Goal: Information Seeking & Learning: Learn about a topic

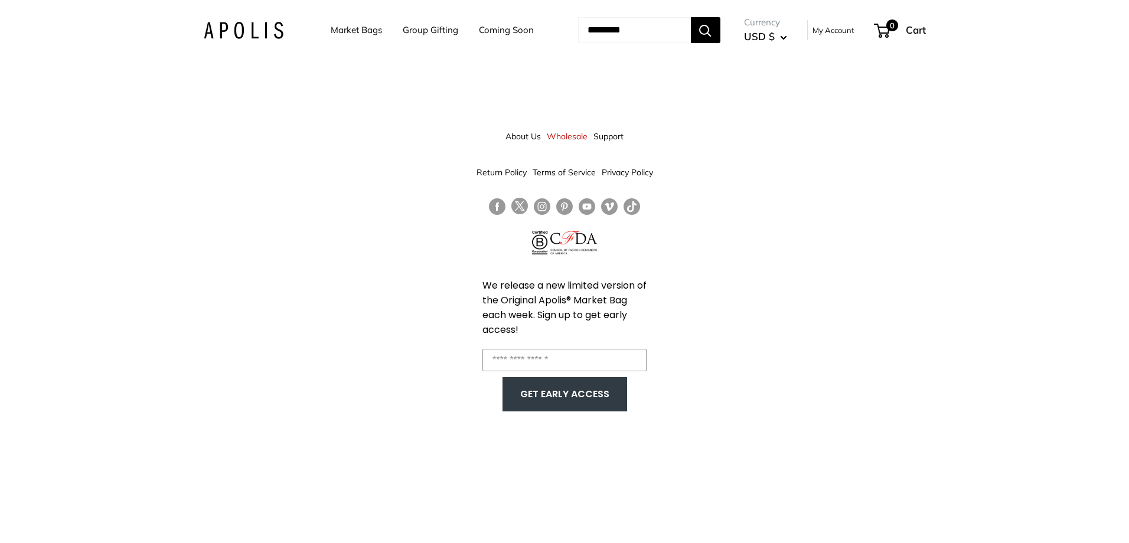
click at [610, 136] on link "Support" at bounding box center [608, 136] width 30 height 21
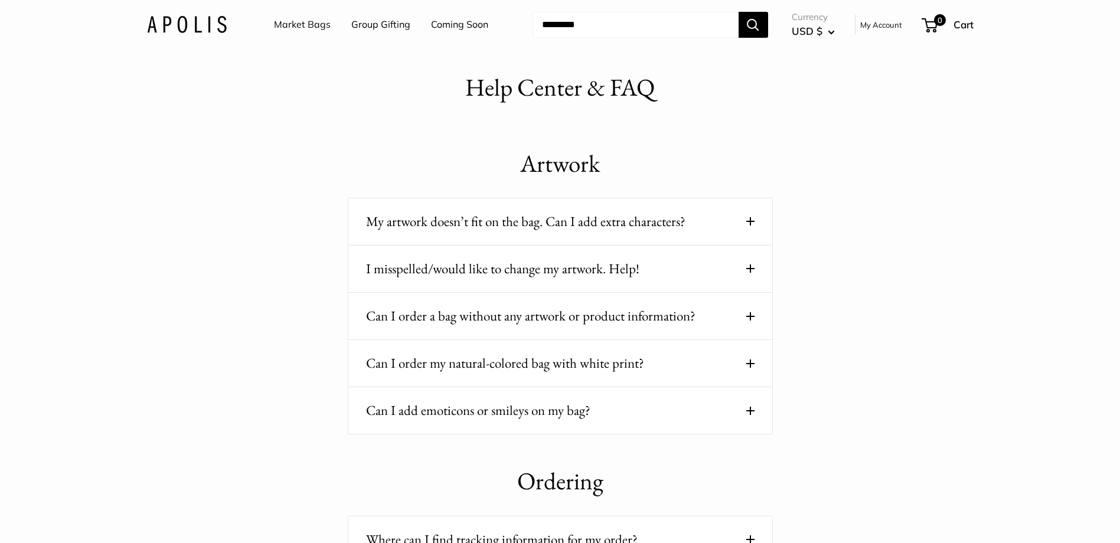
click at [648, 225] on button "My artwork doesn’t fit on the bag. Can I add extra characters?" at bounding box center [560, 221] width 388 height 23
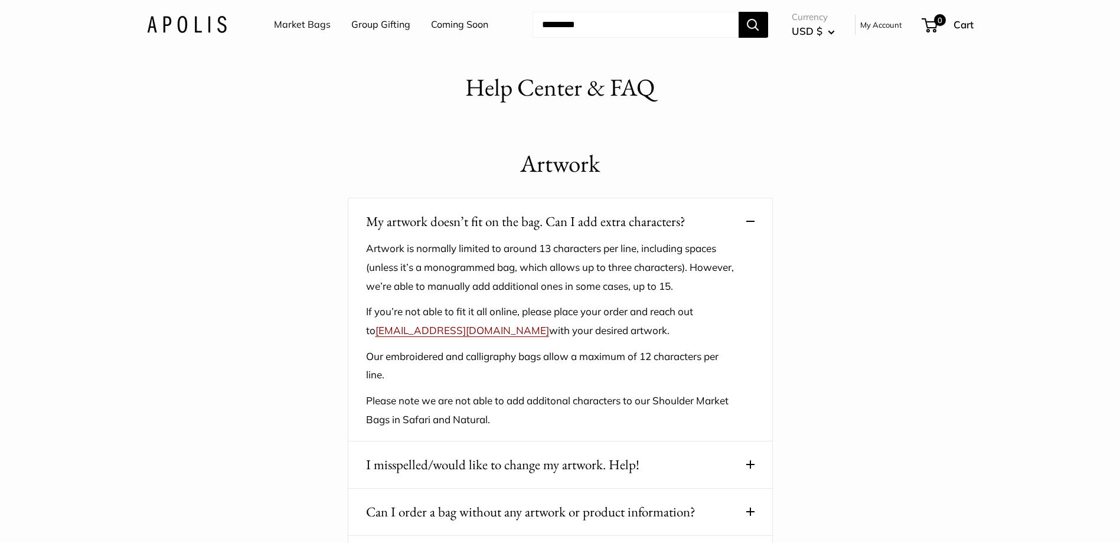
drag, startPoint x: 458, startPoint y: 338, endPoint x: 397, endPoint y: 333, distance: 61.0
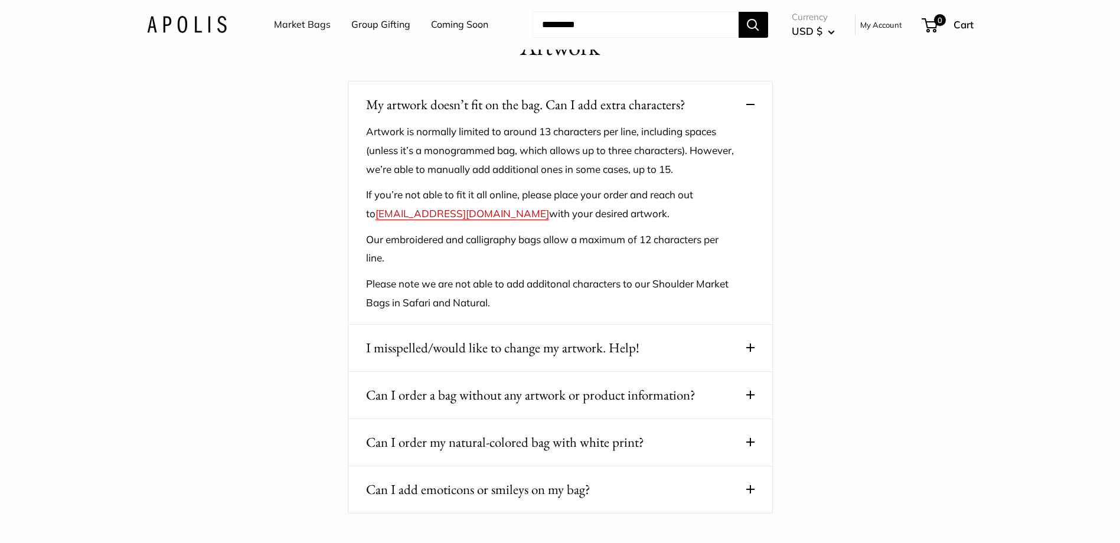
scroll to position [118, 0]
click at [586, 345] on button "I misspelled/would like to change my artwork. Help!" at bounding box center [560, 346] width 388 height 23
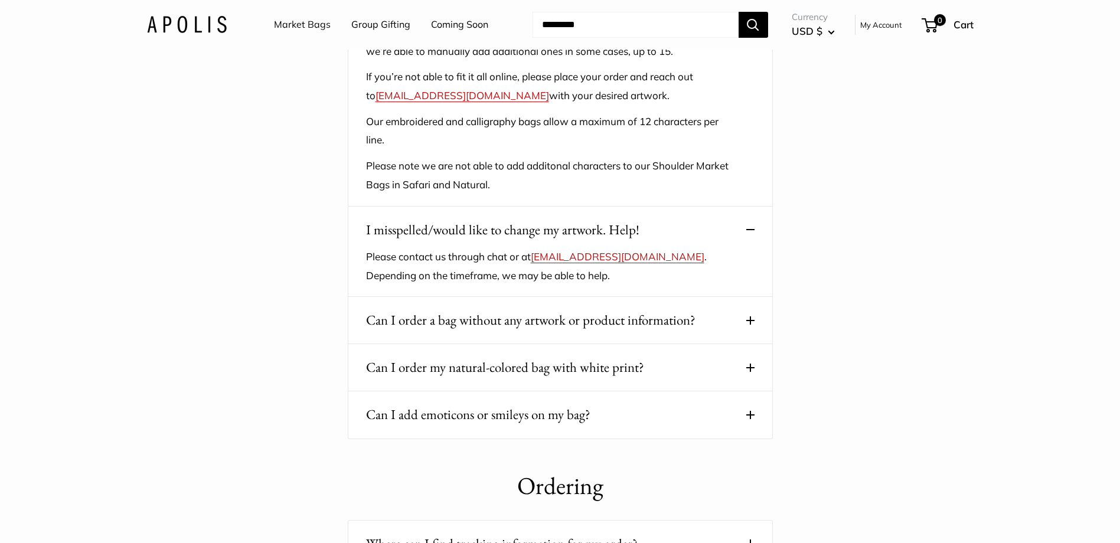
scroll to position [236, 0]
click at [587, 324] on button "Can I order a bag without any artwork or product information?" at bounding box center [560, 319] width 388 height 23
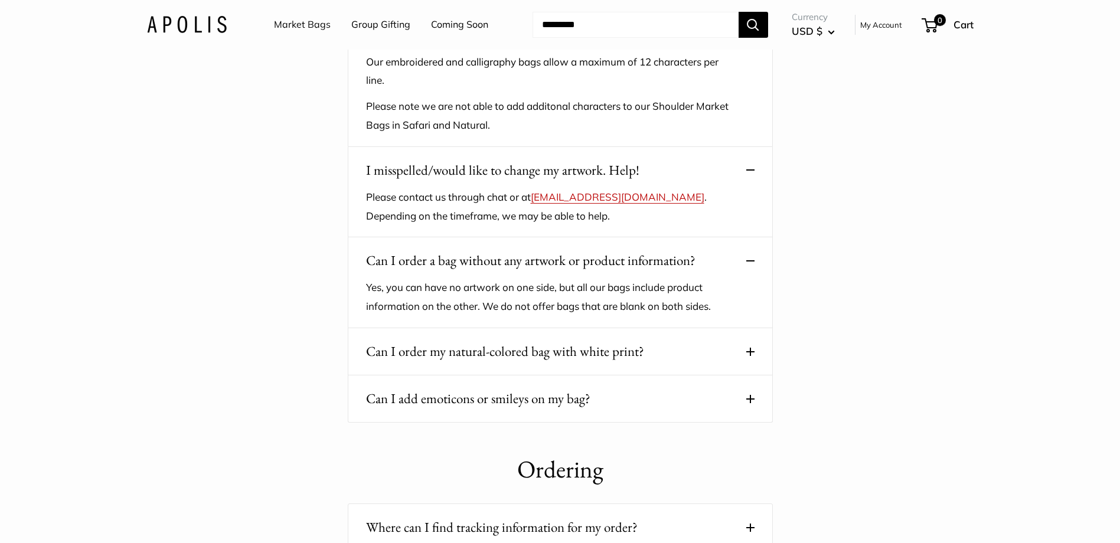
scroll to position [295, 0]
click at [579, 363] on button "Can I order my natural-colored bag with white print?" at bounding box center [560, 350] width 388 height 23
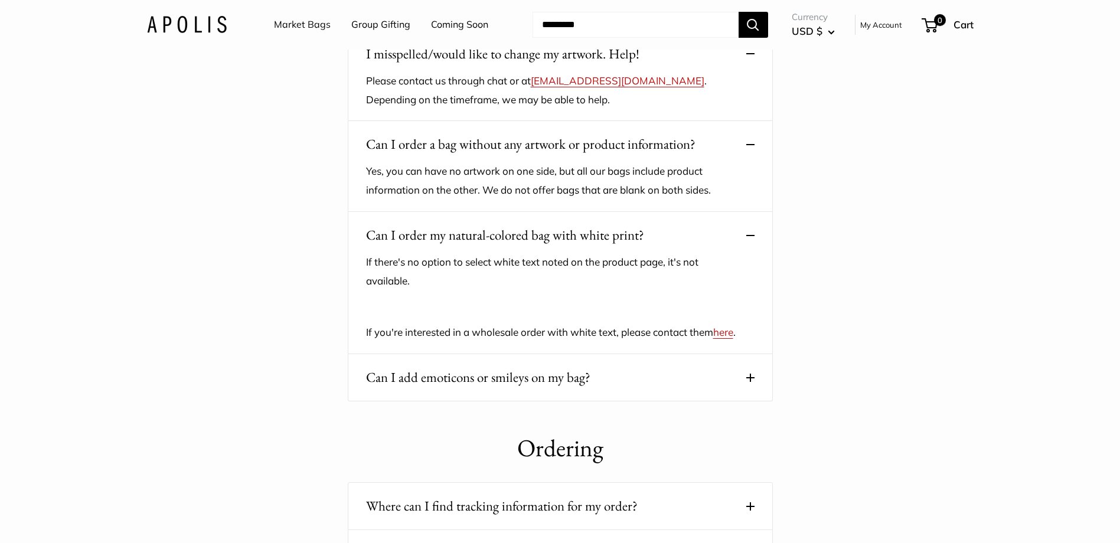
scroll to position [413, 0]
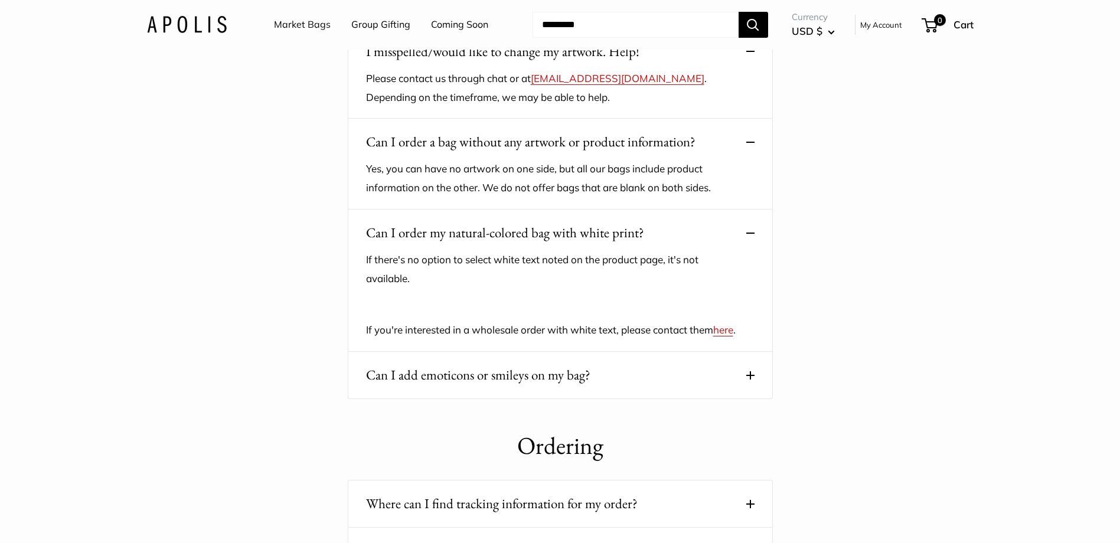
click at [569, 387] on button "Can I add emoticons or smileys on my bag?" at bounding box center [560, 375] width 388 height 23
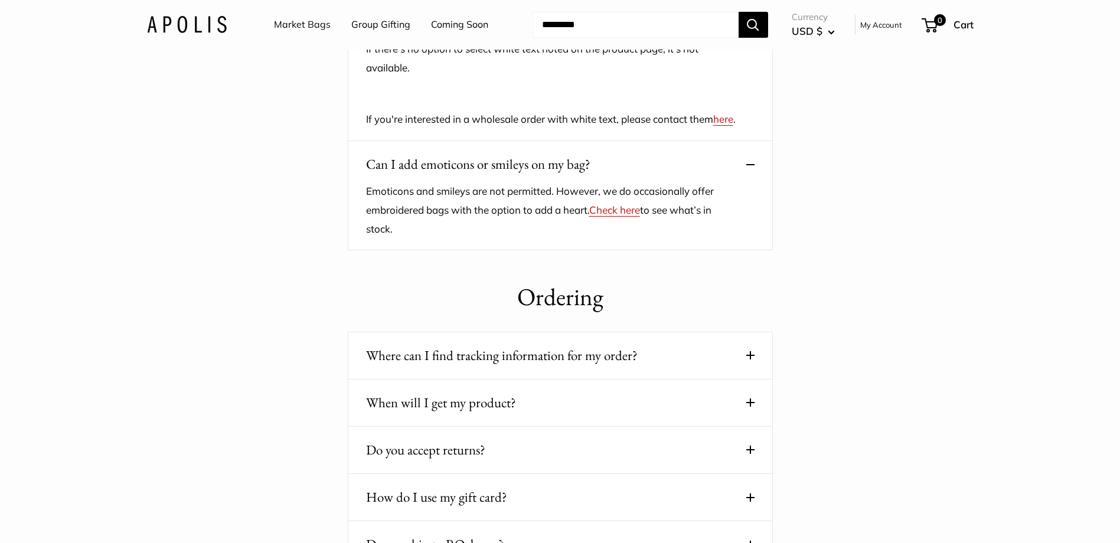
scroll to position [649, 0]
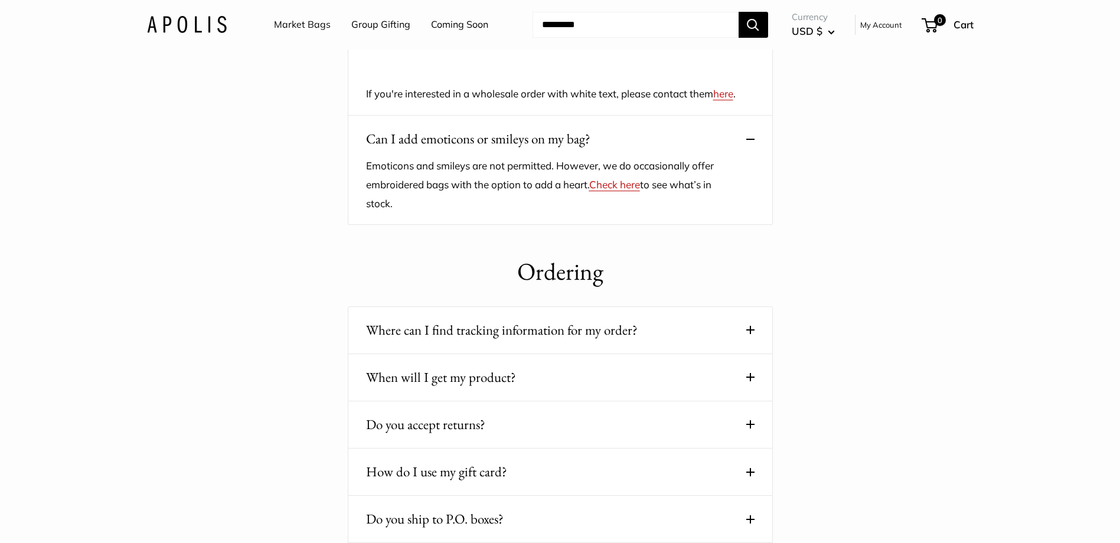
click at [595, 342] on button "Where can I find tracking information for my order?" at bounding box center [560, 330] width 388 height 23
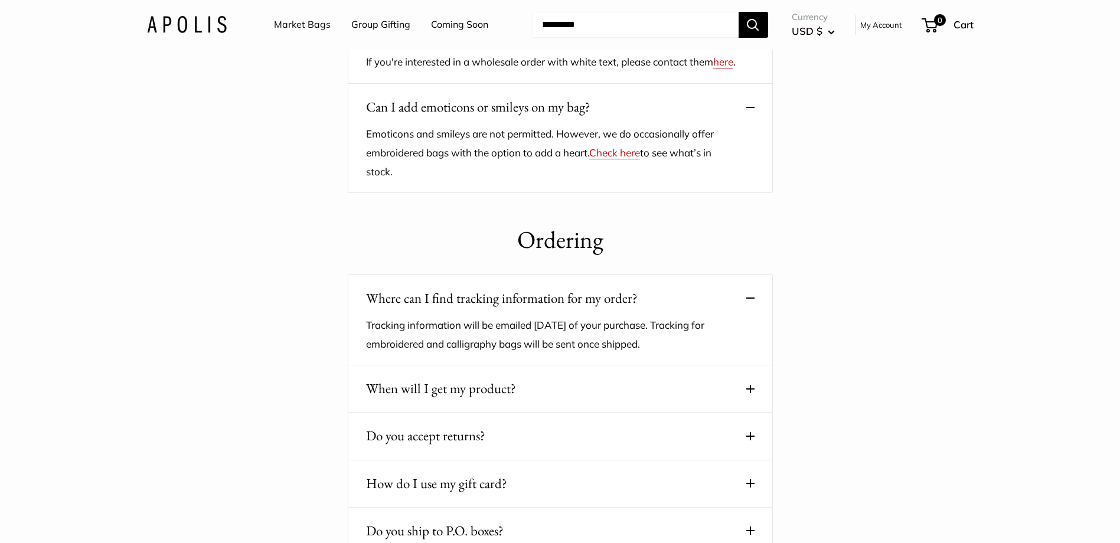
scroll to position [827, 0]
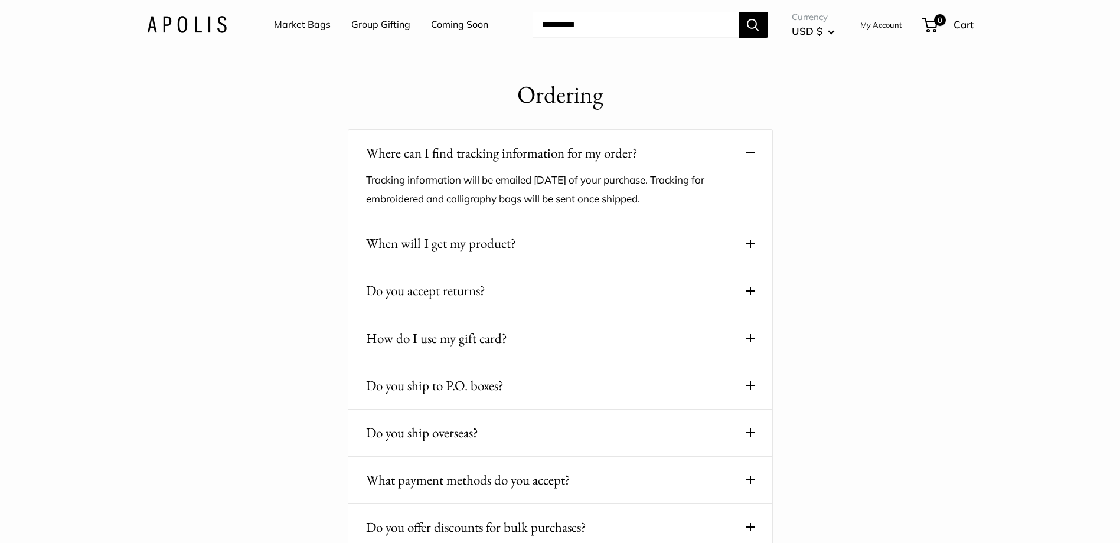
drag, startPoint x: 608, startPoint y: 262, endPoint x: 613, endPoint y: 264, distance: 6.2
click at [608, 255] on button "When will I get my product?" at bounding box center [560, 243] width 388 height 23
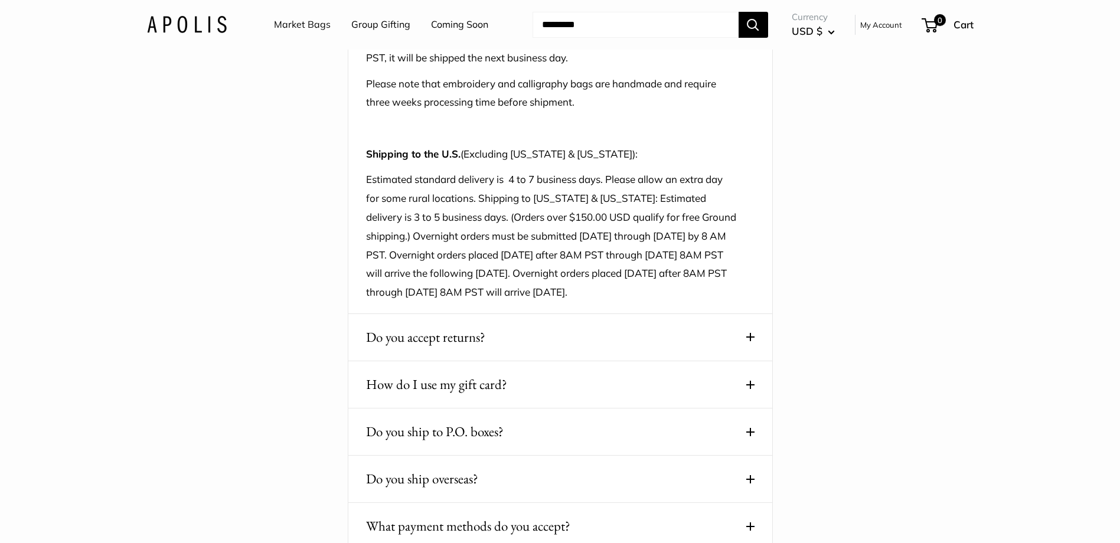
scroll to position [1181, 0]
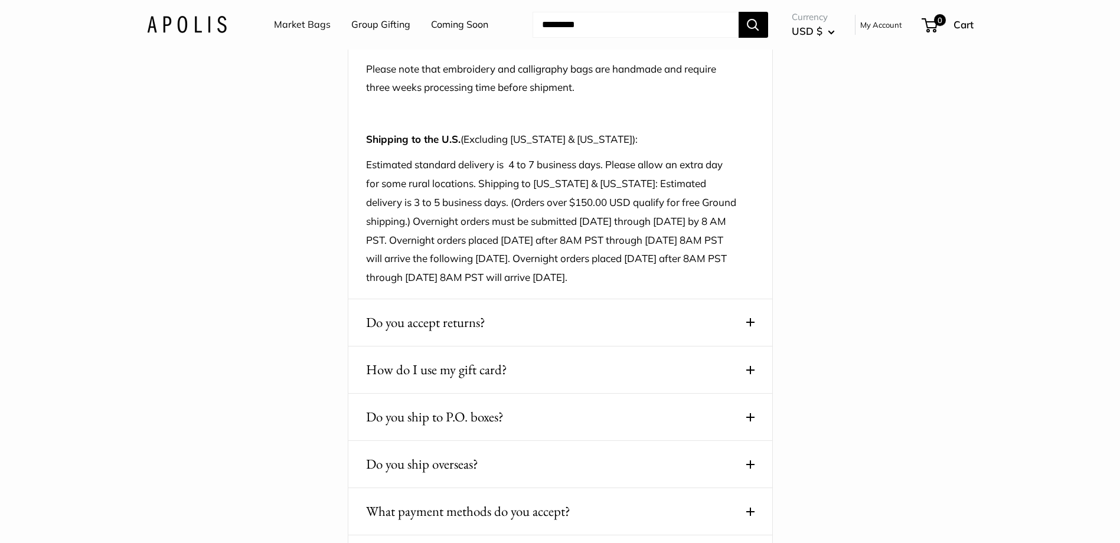
click at [592, 334] on button "Do you accept returns?" at bounding box center [560, 322] width 388 height 23
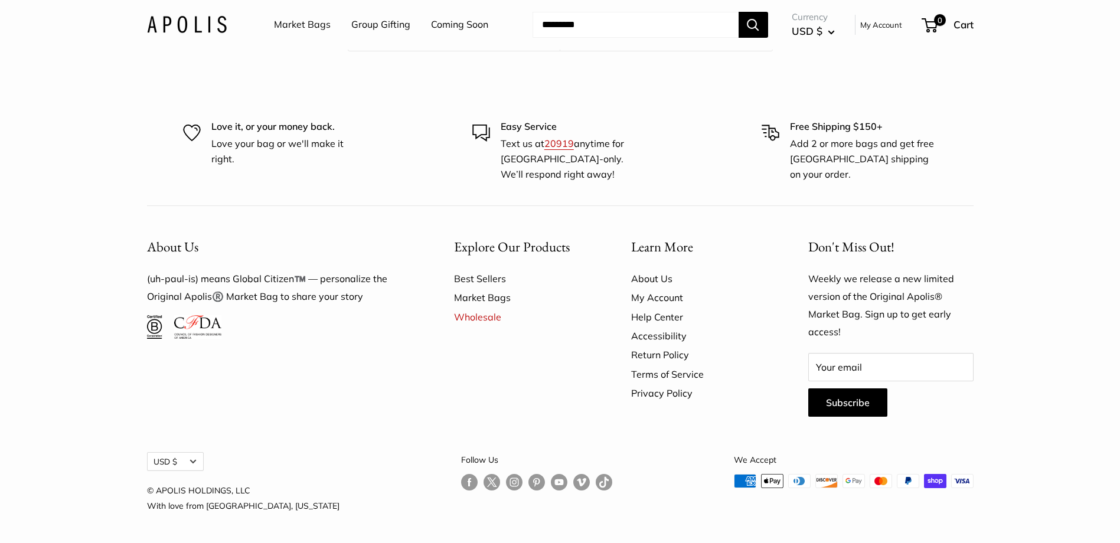
scroll to position [3718, 0]
click at [461, 482] on link "Follow us on Facebook" at bounding box center [469, 482] width 17 height 17
